Goal: Transaction & Acquisition: Book appointment/travel/reservation

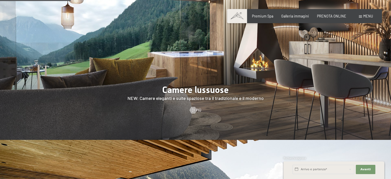
scroll to position [437, 0]
click at [328, 17] on span "PRENOTA ONLINE" at bounding box center [331, 15] width 29 height 4
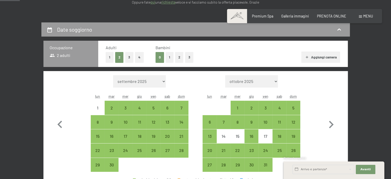
scroll to position [89, 0]
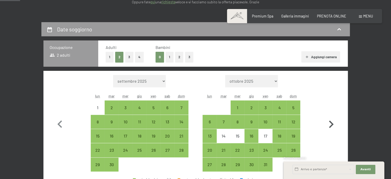
click at [328, 124] on icon "button" at bounding box center [331, 124] width 15 height 15
select select "2025-10-01"
select select "2025-11-01"
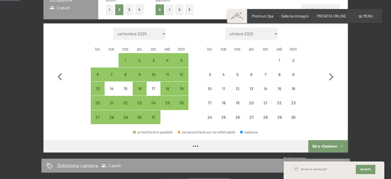
select select "2025-10-01"
select select "2025-11-01"
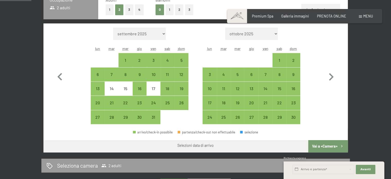
scroll to position [140, 0]
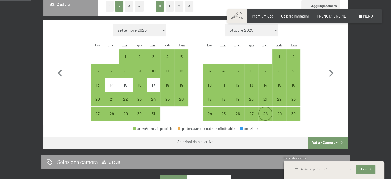
click at [264, 113] on div "28" at bounding box center [265, 117] width 13 height 13
select select "2025-10-01"
select select "2025-11-01"
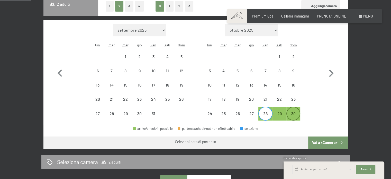
click at [292, 111] on div "30" at bounding box center [293, 117] width 13 height 13
select select "2025-10-01"
select select "2025-11-01"
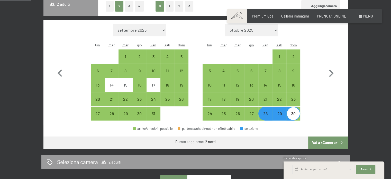
click at [323, 143] on button "Vai a «Camera»" at bounding box center [327, 142] width 39 height 12
select select "2025-10-01"
select select "2025-11-01"
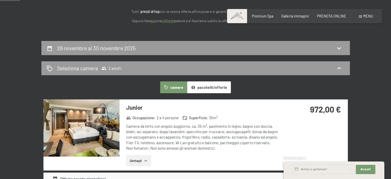
scroll to position [69, 0]
